Goal: Use online tool/utility: Utilize a website feature to perform a specific function

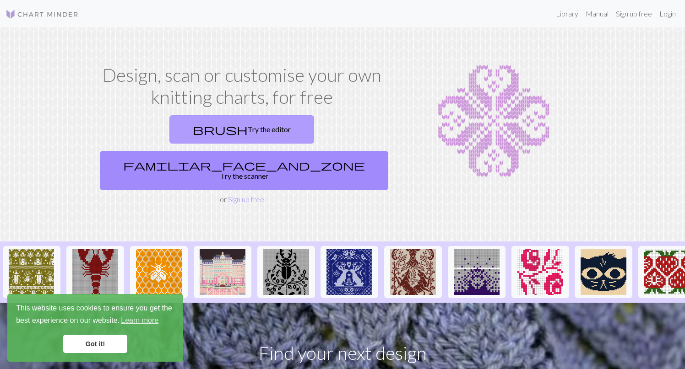
scroll to position [42, 0]
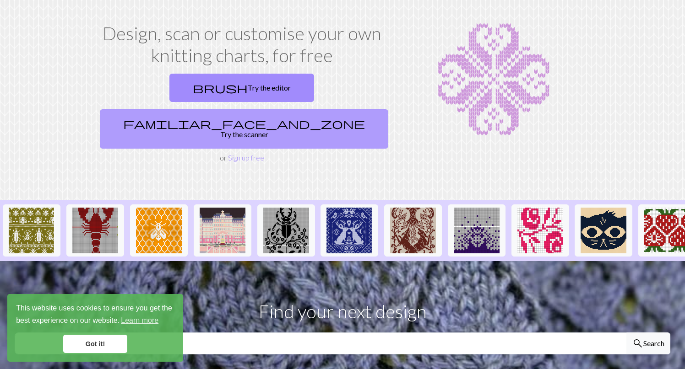
click at [268, 109] on link "familiar_face_and_zone Try the scanner" at bounding box center [244, 128] width 288 height 39
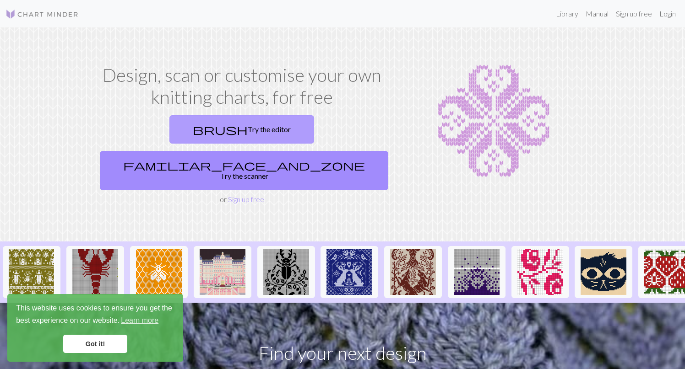
click at [193, 135] on span "brush" at bounding box center [220, 129] width 55 height 13
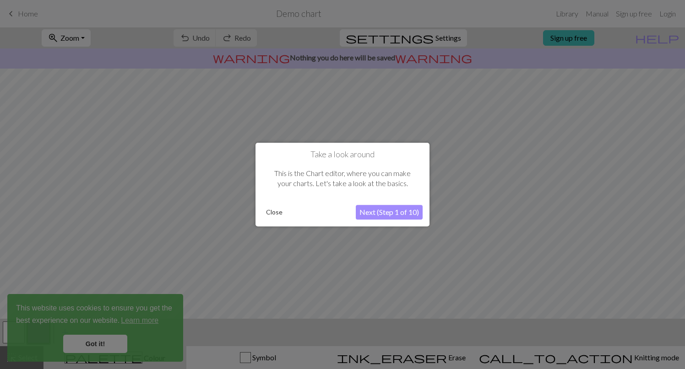
click at [273, 210] on button "Close" at bounding box center [274, 213] width 24 height 14
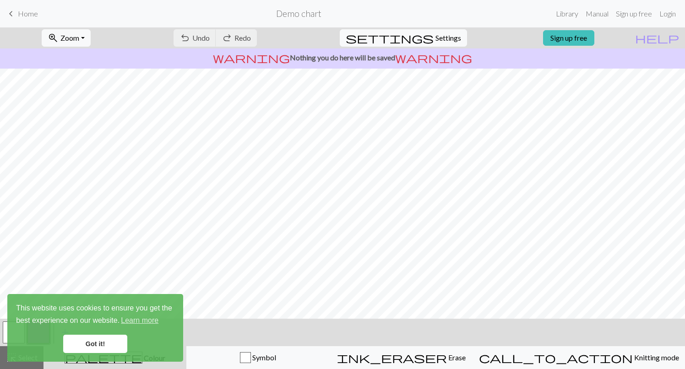
click at [86, 343] on link "Got it!" at bounding box center [95, 344] width 64 height 18
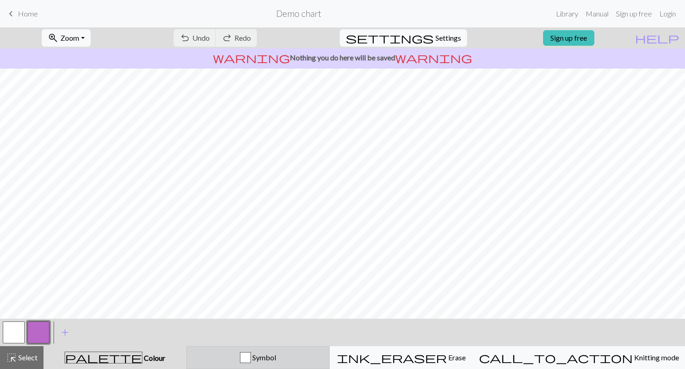
click at [247, 353] on div "Symbol" at bounding box center [257, 357] width 131 height 11
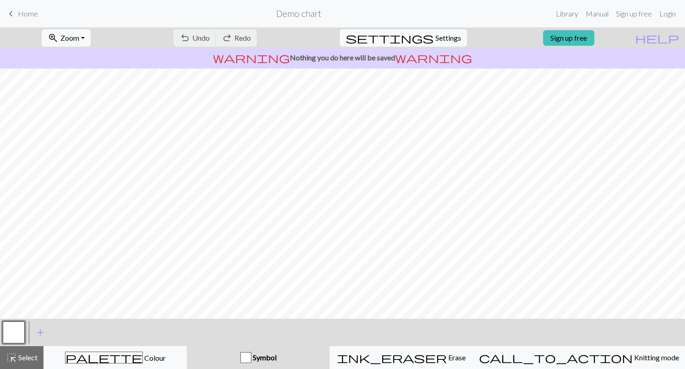
scroll to position [84, 0]
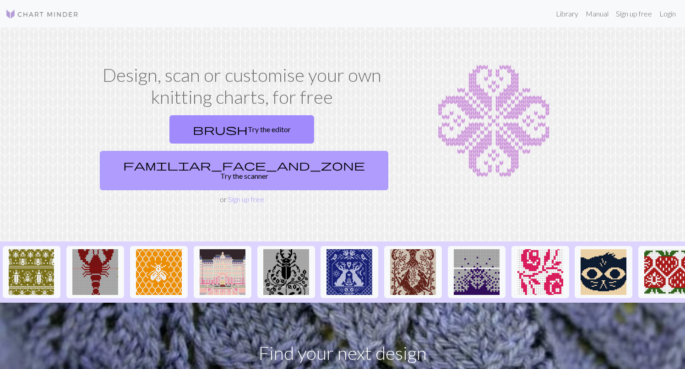
click at [294, 151] on link "familiar_face_and_zone Try the scanner" at bounding box center [244, 170] width 288 height 39
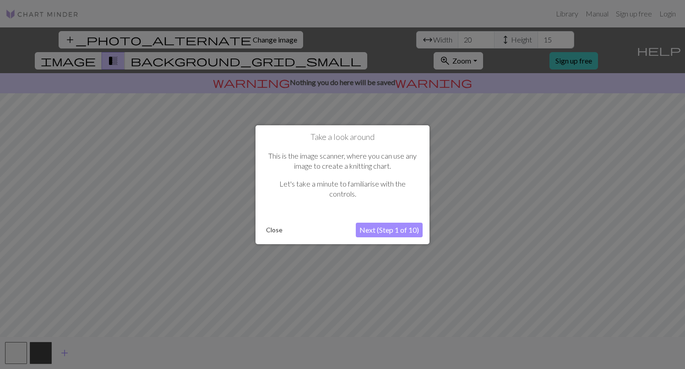
click at [378, 229] on button "Next (Step 1 of 10)" at bounding box center [389, 230] width 67 height 15
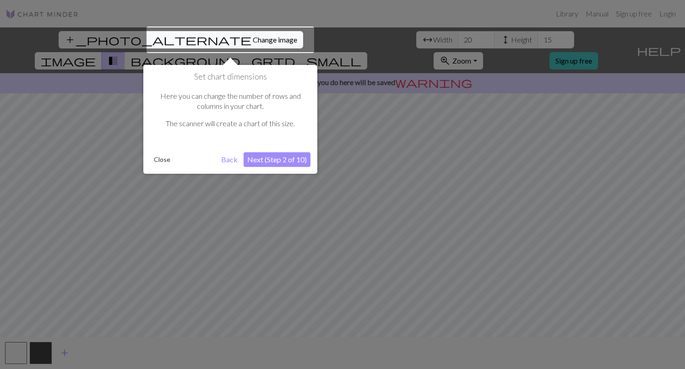
click at [287, 160] on button "Next (Step 2 of 10)" at bounding box center [277, 159] width 67 height 15
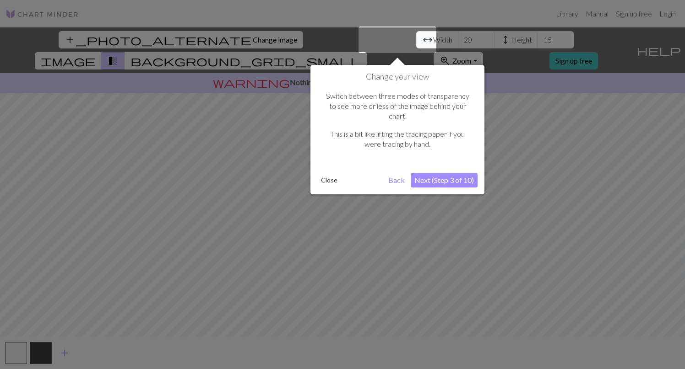
click at [444, 173] on button "Next (Step 3 of 10)" at bounding box center [444, 180] width 67 height 15
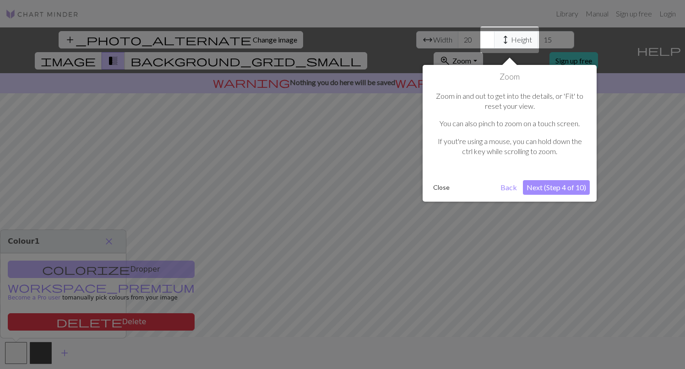
click at [546, 189] on button "Next (Step 4 of 10)" at bounding box center [556, 187] width 67 height 15
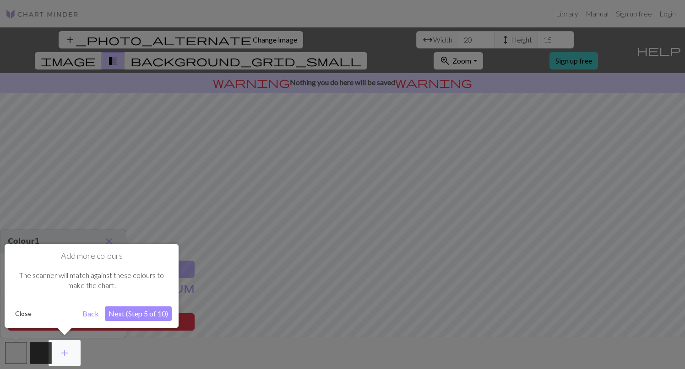
click at [145, 308] on button "Next (Step 5 of 10)" at bounding box center [138, 314] width 67 height 15
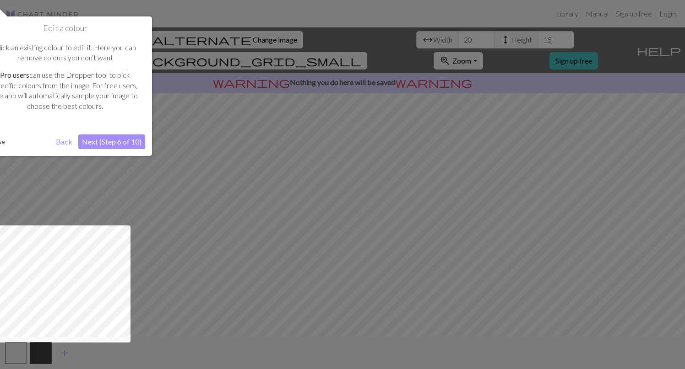
click at [129, 140] on button "Next (Step 6 of 10)" at bounding box center [111, 142] width 67 height 15
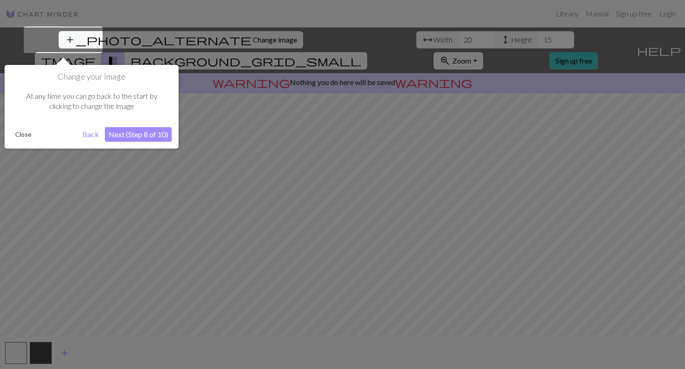
click at [129, 139] on button "Next (Step 8 of 10)" at bounding box center [138, 134] width 67 height 15
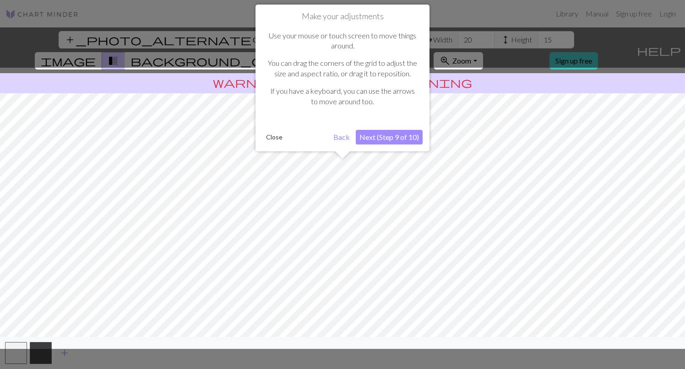
click at [370, 135] on button "Next (Step 9 of 10)" at bounding box center [389, 137] width 67 height 15
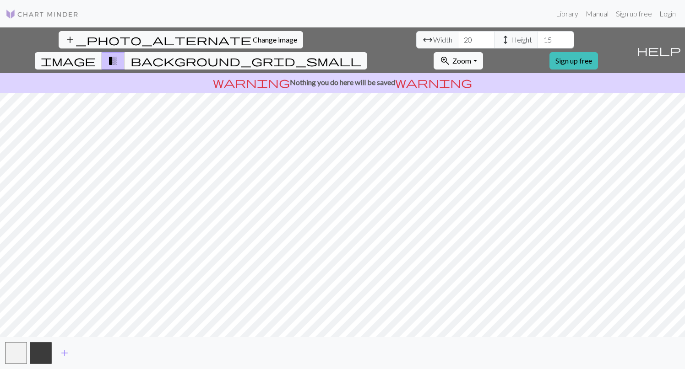
click at [433, 37] on span "Width" at bounding box center [442, 39] width 19 height 11
click at [458, 35] on input "21" at bounding box center [476, 39] width 37 height 17
click at [458, 35] on input "22" at bounding box center [476, 39] width 37 height 17
click at [458, 35] on input "23" at bounding box center [476, 39] width 37 height 17
click at [458, 35] on input "24" at bounding box center [476, 39] width 37 height 17
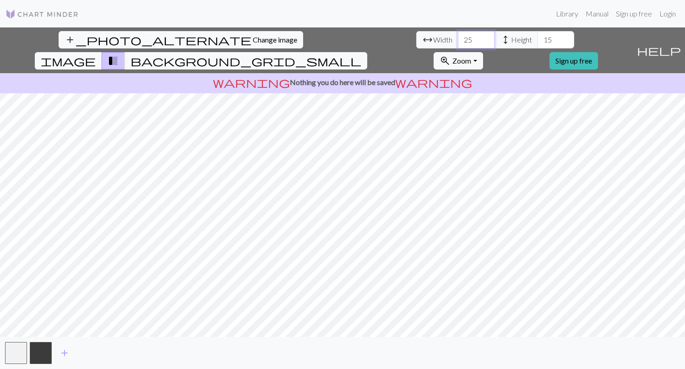
type input "25"
click at [458, 35] on input "25" at bounding box center [476, 39] width 37 height 17
click at [537, 35] on input "16" at bounding box center [555, 39] width 37 height 17
click at [537, 35] on input "17" at bounding box center [555, 39] width 37 height 17
click at [537, 35] on input "18" at bounding box center [555, 39] width 37 height 17
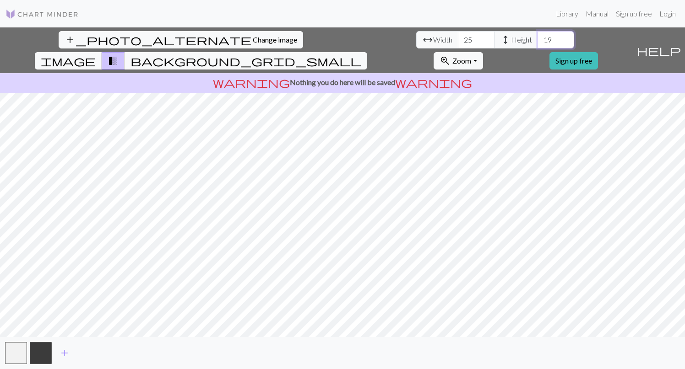
click at [537, 35] on input "19" at bounding box center [555, 39] width 37 height 17
click at [537, 35] on input "20" at bounding box center [555, 39] width 37 height 17
click at [537, 35] on input "21" at bounding box center [555, 39] width 37 height 17
click at [537, 35] on input "22" at bounding box center [555, 39] width 37 height 17
click at [537, 35] on input "23" at bounding box center [555, 39] width 37 height 17
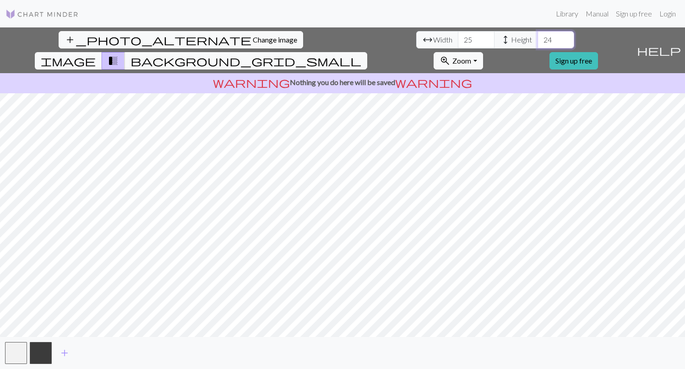
click at [537, 35] on input "24" at bounding box center [555, 39] width 37 height 17
click at [537, 35] on input "25" at bounding box center [555, 39] width 37 height 17
click at [537, 35] on input "26" at bounding box center [555, 39] width 37 height 17
click at [537, 35] on input "27" at bounding box center [555, 39] width 37 height 17
click at [537, 36] on input "28" at bounding box center [555, 39] width 37 height 17
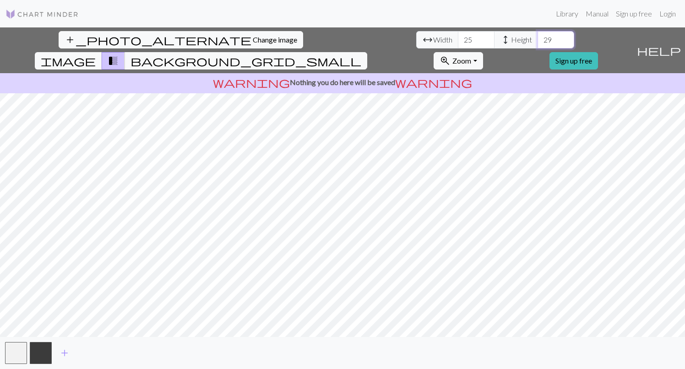
type input "29"
click at [537, 36] on input "29" at bounding box center [555, 39] width 37 height 17
click at [458, 36] on input "26" at bounding box center [476, 39] width 37 height 17
click at [458, 36] on input "27" at bounding box center [476, 39] width 37 height 17
click at [458, 36] on input "28" at bounding box center [476, 39] width 37 height 17
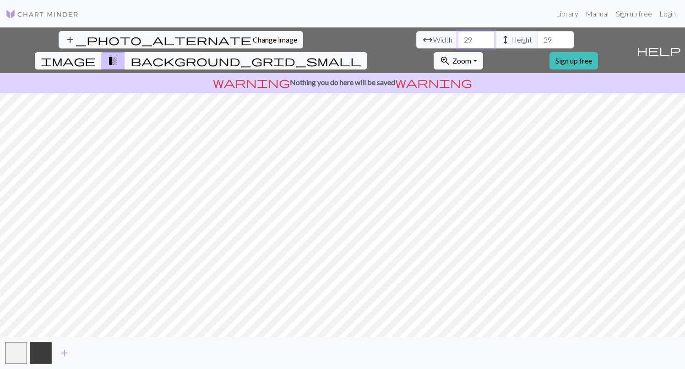
click at [458, 36] on input "29" at bounding box center [476, 39] width 37 height 17
click at [458, 36] on input "30" at bounding box center [476, 39] width 37 height 17
click at [458, 36] on input "31" at bounding box center [476, 39] width 37 height 17
click at [458, 36] on input "32" at bounding box center [476, 39] width 37 height 17
click at [458, 36] on input "33" at bounding box center [476, 39] width 37 height 17
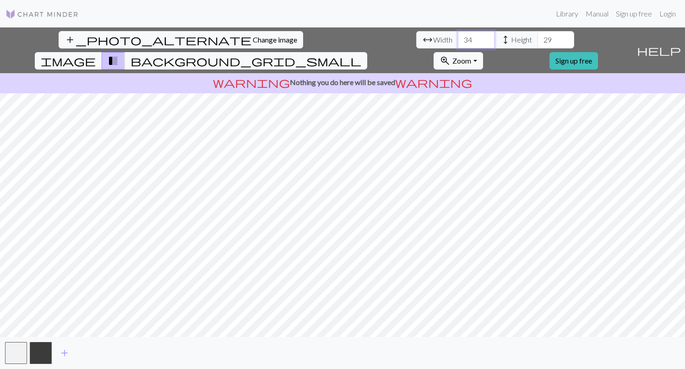
click at [458, 36] on input "34" at bounding box center [476, 39] width 37 height 17
click at [458, 36] on input "35" at bounding box center [476, 39] width 37 height 17
click at [458, 36] on input "36" at bounding box center [476, 39] width 37 height 17
click at [458, 36] on input "37" at bounding box center [476, 39] width 37 height 17
click at [458, 36] on input "38" at bounding box center [476, 39] width 37 height 17
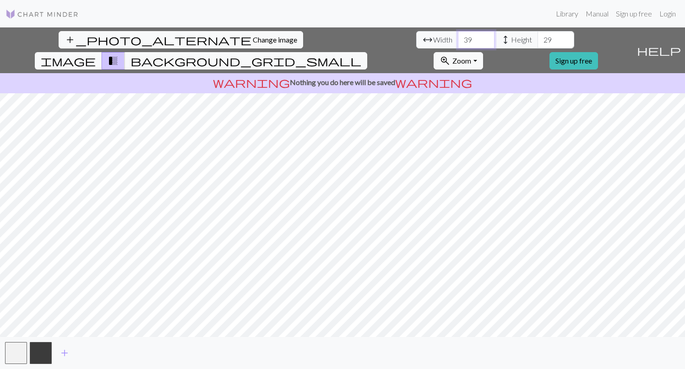
click at [458, 36] on input "39" at bounding box center [476, 39] width 37 height 17
click at [458, 36] on input "40" at bounding box center [476, 39] width 37 height 17
click at [458, 36] on input "41" at bounding box center [476, 39] width 37 height 17
click at [458, 36] on input "42" at bounding box center [476, 39] width 37 height 17
click at [458, 36] on input "43" at bounding box center [476, 39] width 37 height 17
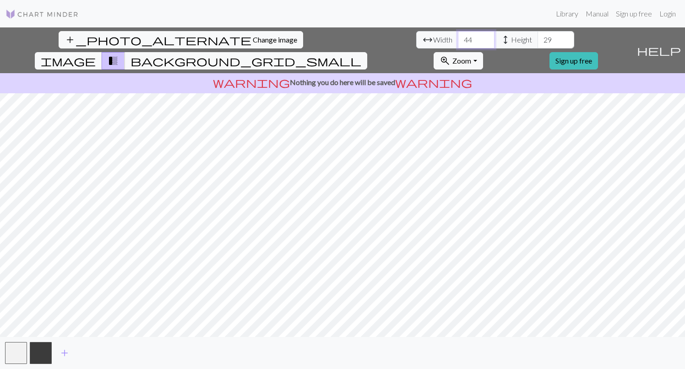
click at [458, 36] on input "44" at bounding box center [476, 39] width 37 height 17
click at [458, 36] on input "45" at bounding box center [476, 39] width 37 height 17
click at [458, 36] on input "46" at bounding box center [476, 39] width 37 height 17
click at [458, 36] on input "47" at bounding box center [476, 39] width 37 height 17
click at [458, 36] on input "48" at bounding box center [476, 39] width 37 height 17
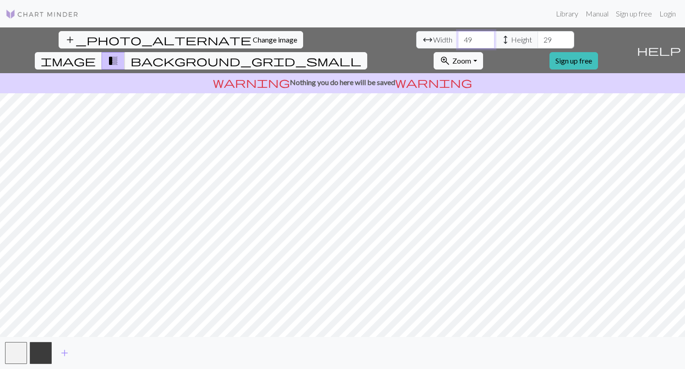
click at [458, 36] on input "49" at bounding box center [476, 39] width 37 height 17
click at [458, 36] on input "50" at bounding box center [476, 39] width 37 height 17
click at [458, 36] on input "51" at bounding box center [476, 39] width 37 height 17
click at [458, 36] on input "52" at bounding box center [476, 39] width 37 height 17
click at [458, 36] on input "53" at bounding box center [476, 39] width 37 height 17
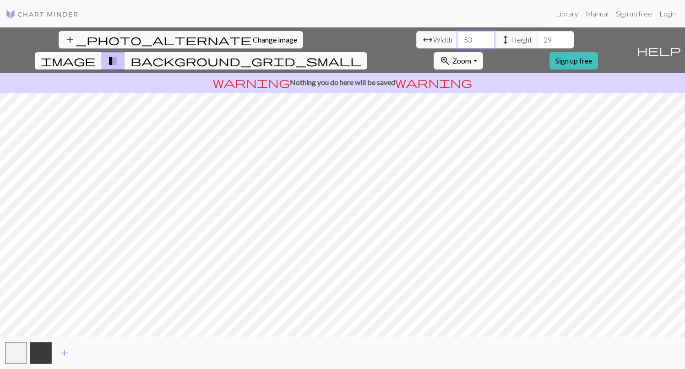
click at [458, 36] on input "54" at bounding box center [476, 39] width 37 height 17
click at [458, 36] on input "55" at bounding box center [476, 39] width 37 height 17
click at [458, 36] on input "56" at bounding box center [476, 39] width 37 height 17
click at [458, 36] on input "57" at bounding box center [476, 39] width 37 height 17
click at [458, 36] on input "58" at bounding box center [476, 39] width 37 height 17
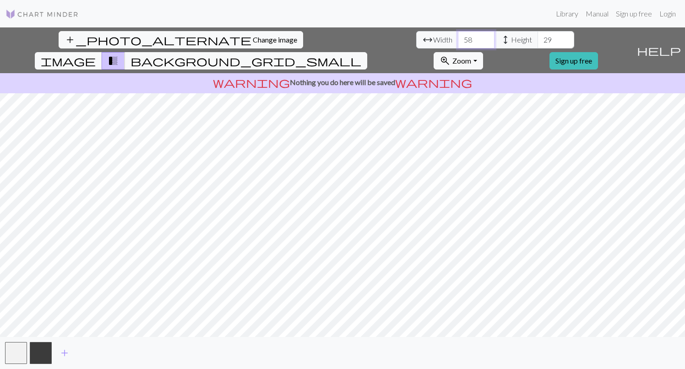
type input "59"
click at [458, 36] on input "59" at bounding box center [476, 39] width 37 height 17
click at [537, 36] on input "30" at bounding box center [555, 39] width 37 height 17
click at [537, 36] on input "31" at bounding box center [555, 39] width 37 height 17
click at [537, 36] on input "32" at bounding box center [555, 39] width 37 height 17
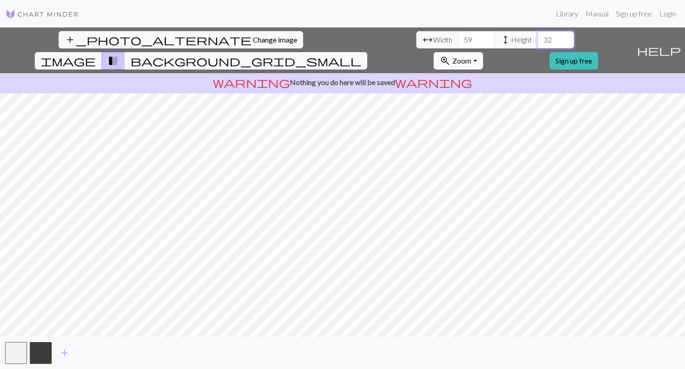
click at [537, 36] on input "33" at bounding box center [555, 39] width 37 height 17
click at [537, 36] on input "34" at bounding box center [555, 39] width 37 height 17
click at [537, 36] on input "35" at bounding box center [555, 39] width 37 height 17
click at [537, 36] on input "36" at bounding box center [555, 39] width 37 height 17
click at [537, 36] on input "37" at bounding box center [555, 39] width 37 height 17
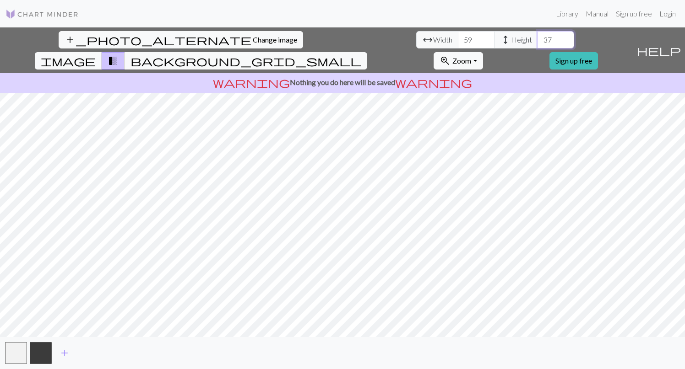
click at [537, 36] on input "38" at bounding box center [555, 39] width 37 height 17
click at [537, 36] on input "39" at bounding box center [555, 39] width 37 height 17
click at [537, 36] on input "40" at bounding box center [555, 39] width 37 height 17
click at [537, 36] on input "41" at bounding box center [555, 39] width 37 height 17
click at [537, 36] on input "42" at bounding box center [555, 39] width 37 height 17
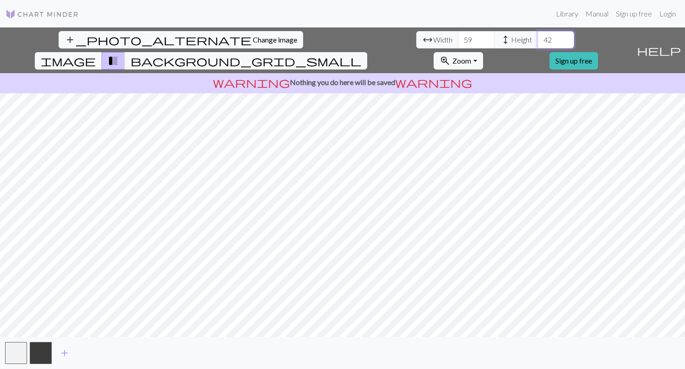
click at [537, 36] on input "43" at bounding box center [555, 39] width 37 height 17
click at [537, 36] on input "44" at bounding box center [555, 39] width 37 height 17
click at [537, 36] on input "45" at bounding box center [555, 39] width 37 height 17
click at [537, 36] on input "46" at bounding box center [555, 39] width 37 height 17
click at [537, 36] on input "47" at bounding box center [555, 39] width 37 height 17
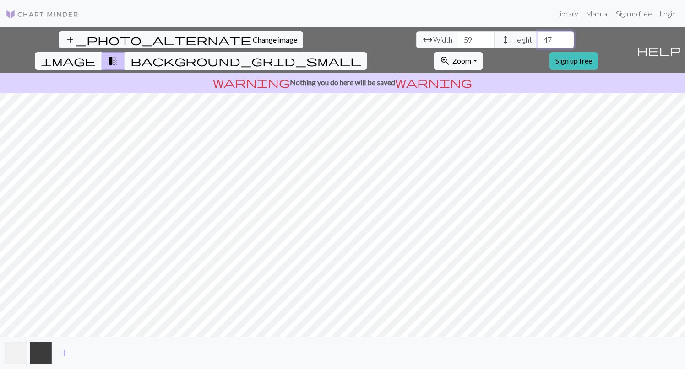
click at [537, 36] on input "48" at bounding box center [555, 39] width 37 height 17
click at [537, 36] on input "49" at bounding box center [555, 39] width 37 height 17
click at [537, 36] on input "50" at bounding box center [555, 39] width 37 height 17
click at [537, 36] on input "51" at bounding box center [555, 39] width 37 height 17
click at [537, 36] on input "52" at bounding box center [555, 39] width 37 height 17
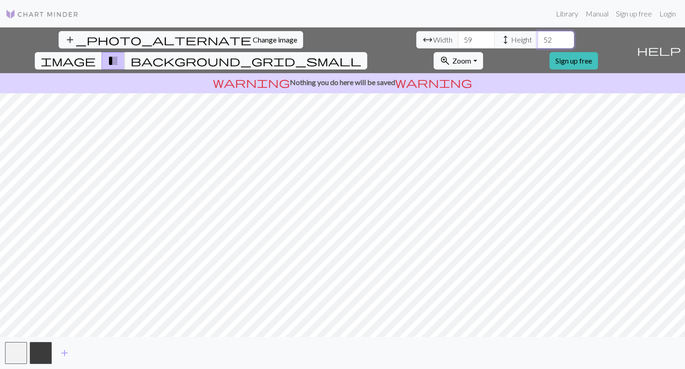
click at [537, 36] on input "53" at bounding box center [555, 39] width 37 height 17
click at [537, 36] on input "54" at bounding box center [555, 39] width 37 height 17
click at [537, 36] on input "55" at bounding box center [555, 39] width 37 height 17
click at [537, 36] on input "56" at bounding box center [555, 39] width 37 height 17
click at [537, 36] on input "57" at bounding box center [555, 39] width 37 height 17
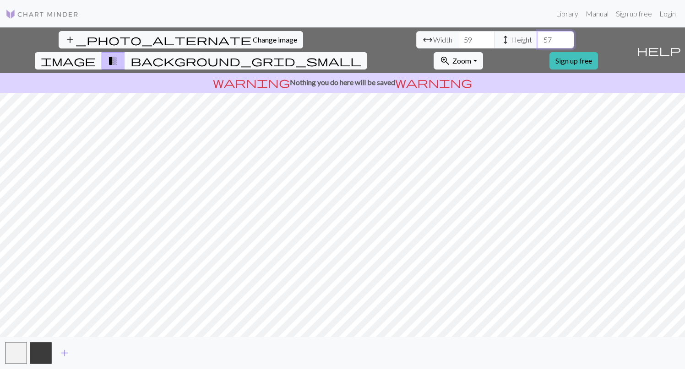
click at [537, 36] on input "58" at bounding box center [555, 39] width 37 height 17
click at [537, 36] on input "59" at bounding box center [555, 39] width 37 height 17
click at [537, 36] on input "60" at bounding box center [555, 39] width 37 height 17
click at [537, 36] on input "61" at bounding box center [555, 39] width 37 height 17
click at [537, 36] on input "62" at bounding box center [555, 39] width 37 height 17
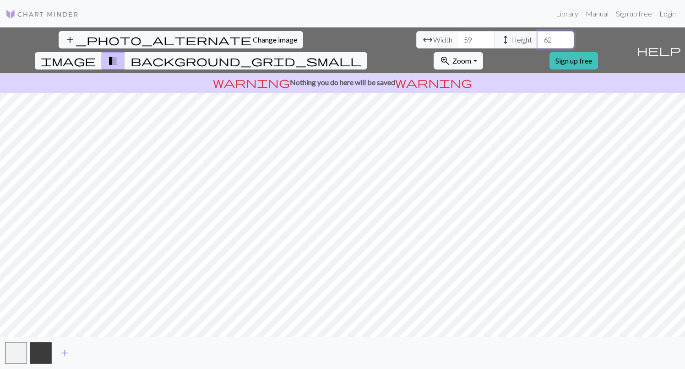
click at [537, 36] on input "63" at bounding box center [555, 39] width 37 height 17
click at [537, 36] on input "64" at bounding box center [555, 39] width 37 height 17
click at [537, 36] on input "65" at bounding box center [555, 39] width 37 height 17
click at [537, 36] on input "66" at bounding box center [555, 39] width 37 height 17
click at [537, 36] on input "67" at bounding box center [555, 39] width 37 height 17
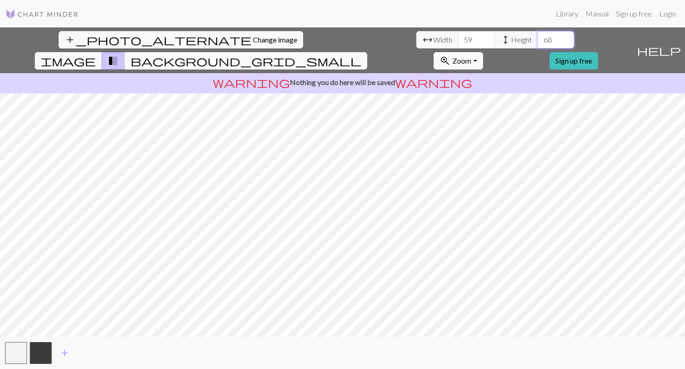
click at [537, 36] on input "68" at bounding box center [555, 39] width 37 height 17
click at [537, 36] on input "69" at bounding box center [555, 39] width 37 height 17
click at [537, 36] on input "70" at bounding box center [555, 39] width 37 height 17
click at [537, 36] on input "71" at bounding box center [555, 39] width 37 height 17
click at [537, 36] on input "72" at bounding box center [555, 39] width 37 height 17
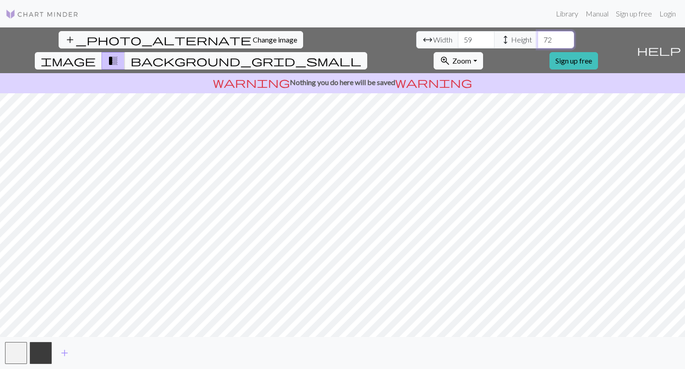
click at [537, 36] on input "73" at bounding box center [555, 39] width 37 height 17
click at [537, 36] on input "74" at bounding box center [555, 39] width 37 height 17
click at [537, 36] on input "75" at bounding box center [555, 39] width 37 height 17
type input "76"
click at [537, 36] on input "76" at bounding box center [555, 39] width 37 height 17
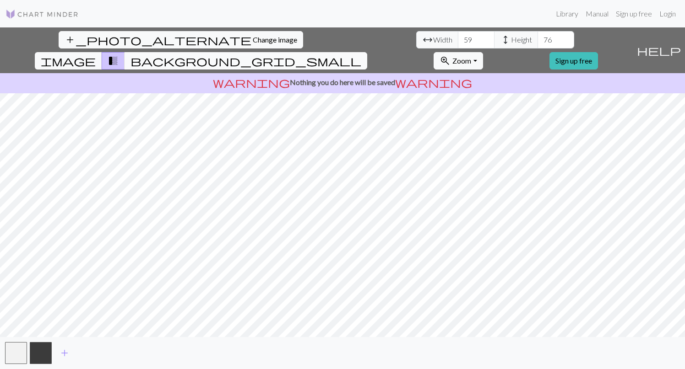
click at [367, 52] on button "background_grid_small" at bounding box center [246, 60] width 243 height 17
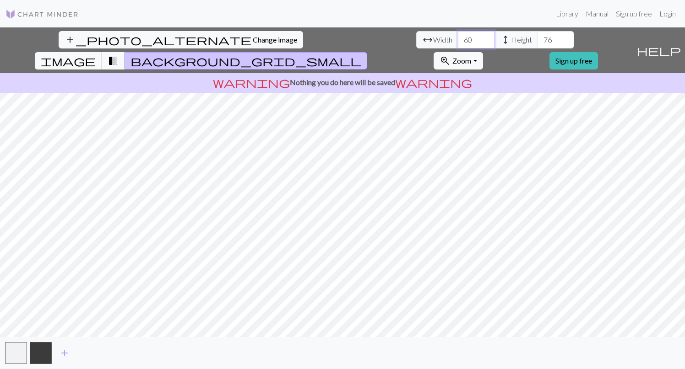
click at [458, 35] on input "60" at bounding box center [476, 39] width 37 height 17
click at [458, 33] on input "60" at bounding box center [476, 39] width 37 height 17
click at [458, 36] on input "61" at bounding box center [476, 39] width 37 height 17
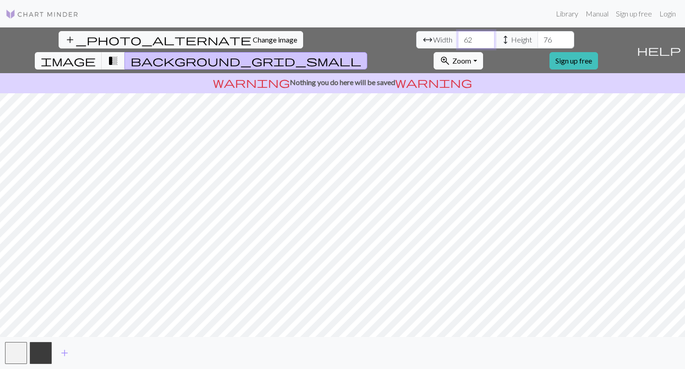
click at [458, 36] on input "62" at bounding box center [476, 39] width 37 height 17
type input "63"
click at [458, 36] on input "63" at bounding box center [476, 39] width 37 height 17
type input "77"
click at [537, 35] on input "77" at bounding box center [555, 39] width 37 height 17
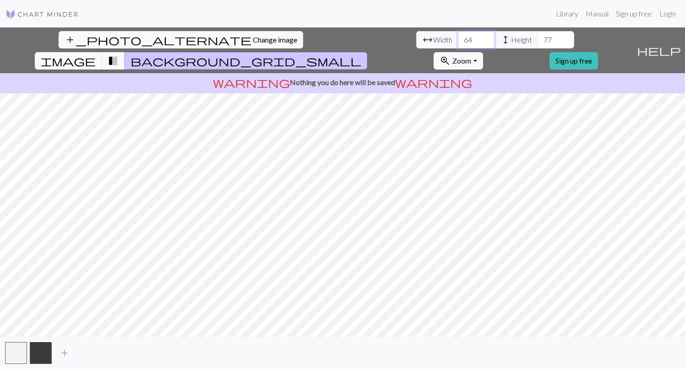
click at [458, 37] on input "64" at bounding box center [476, 39] width 37 height 17
click at [458, 37] on input "65" at bounding box center [476, 39] width 37 height 17
click at [458, 37] on input "66" at bounding box center [476, 39] width 37 height 17
click at [458, 37] on input "67" at bounding box center [476, 39] width 37 height 17
click at [458, 37] on input "68" at bounding box center [476, 39] width 37 height 17
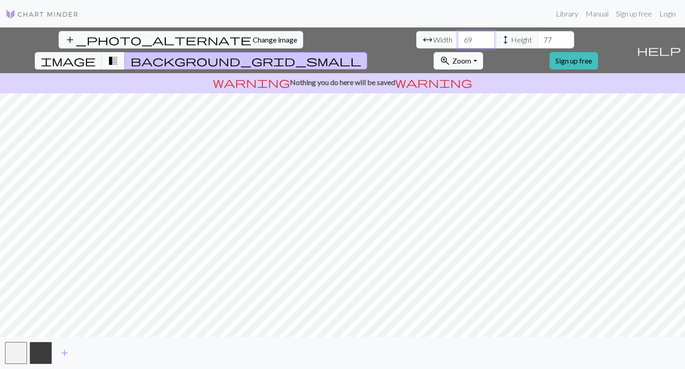
click at [458, 37] on input "69" at bounding box center [476, 39] width 37 height 17
click at [458, 37] on input "70" at bounding box center [476, 39] width 37 height 17
click at [458, 37] on input "71" at bounding box center [476, 39] width 37 height 17
click at [458, 37] on input "72" at bounding box center [476, 39] width 37 height 17
click at [458, 37] on input "73" at bounding box center [476, 39] width 37 height 17
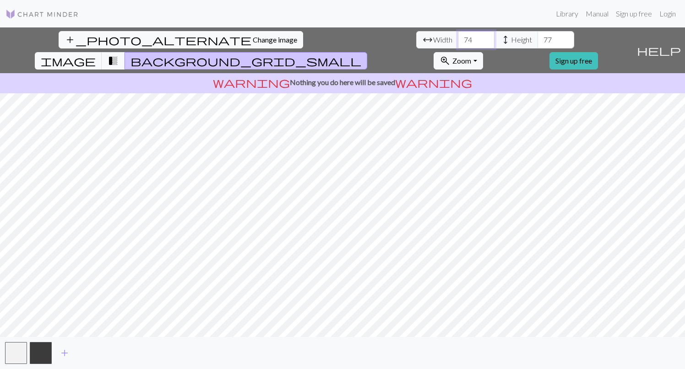
click at [458, 37] on input "74" at bounding box center [476, 39] width 37 height 17
click at [458, 37] on input "75" at bounding box center [476, 39] width 37 height 17
click at [458, 37] on input "76" at bounding box center [476, 39] width 37 height 17
click at [458, 37] on input "77" at bounding box center [476, 39] width 37 height 17
click at [458, 37] on input "78" at bounding box center [476, 39] width 37 height 17
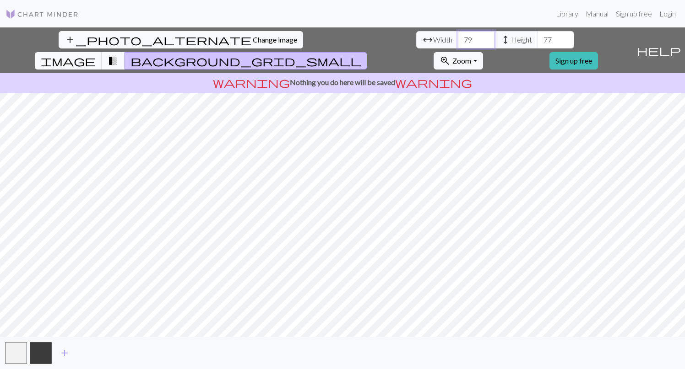
type input "79"
click at [458, 37] on input "79" at bounding box center [476, 39] width 37 height 17
